Goal: Navigation & Orientation: Go to known website

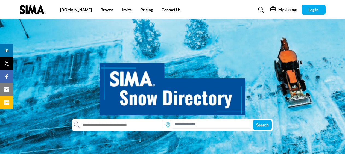
click at [34, 10] on img at bounding box center [34, 9] width 29 height 9
click at [41, 8] on img at bounding box center [34, 9] width 29 height 9
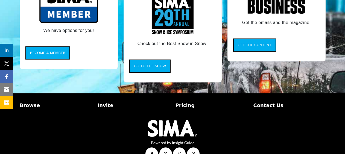
scroll to position [527, 0]
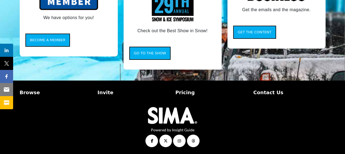
click at [173, 118] on img at bounding box center [172, 115] width 49 height 17
click at [179, 114] on img at bounding box center [172, 115] width 49 height 17
click at [151, 111] on img at bounding box center [172, 115] width 49 height 17
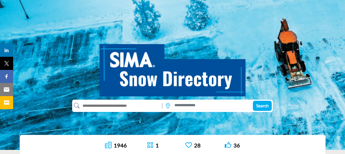
scroll to position [0, 0]
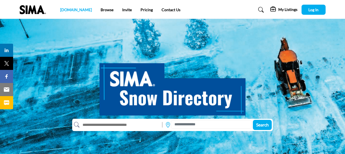
click at [67, 10] on link "[DOMAIN_NAME]" at bounding box center [76, 9] width 32 height 5
click at [28, 9] on img at bounding box center [34, 9] width 29 height 9
